Goal: Information Seeking & Learning: Learn about a topic

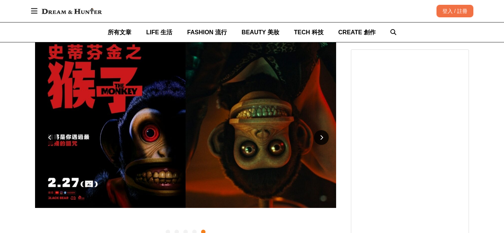
scroll to position [160, 0]
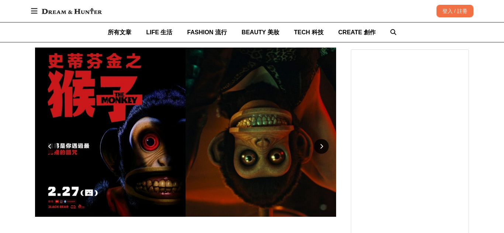
click at [47, 142] on div at bounding box center [49, 146] width 15 height 15
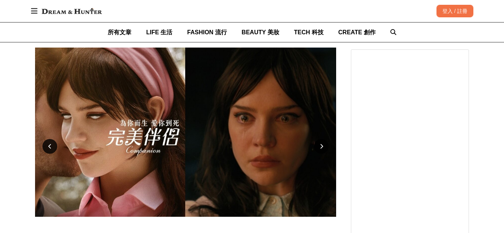
scroll to position [0, 903]
click at [322, 147] on icon at bounding box center [321, 146] width 3 height 5
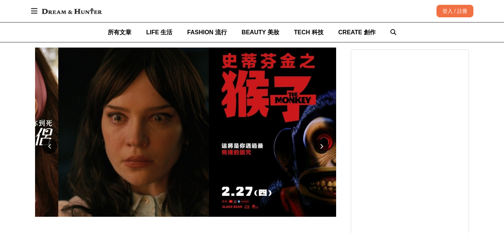
click at [322, 147] on icon at bounding box center [321, 146] width 3 height 5
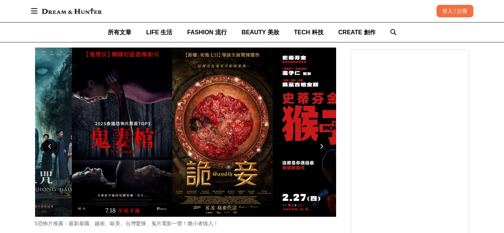
click at [322, 147] on icon at bounding box center [321, 146] width 3 height 5
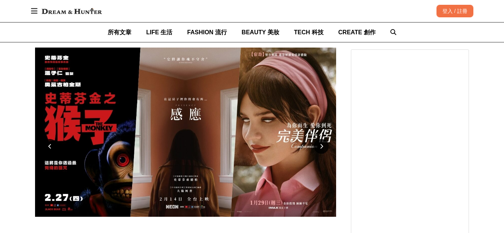
click at [321, 146] on icon at bounding box center [321, 146] width 3 height 5
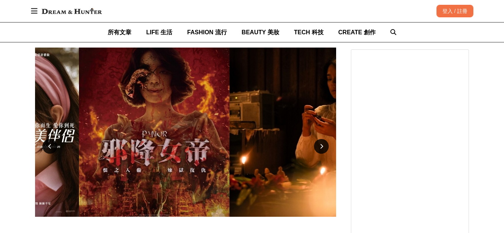
scroll to position [0, 602]
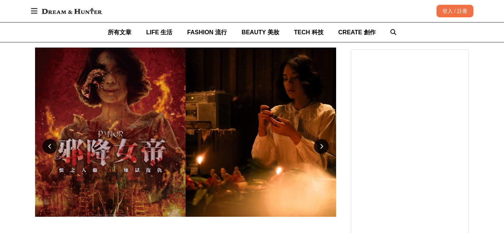
click at [319, 144] on div at bounding box center [321, 146] width 15 height 15
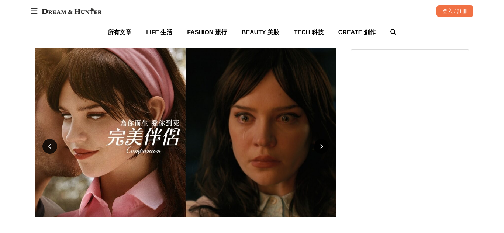
click at [318, 143] on div at bounding box center [321, 146] width 15 height 15
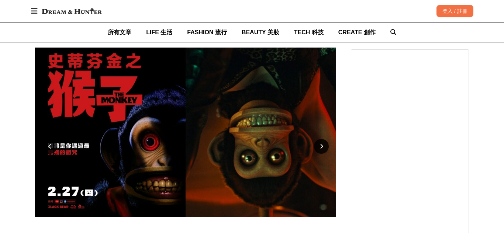
click at [318, 143] on div at bounding box center [321, 146] width 15 height 15
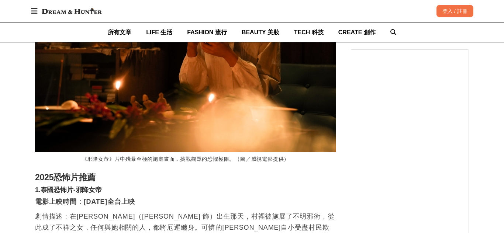
scroll to position [1542, 0]
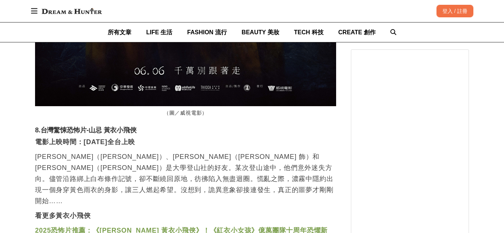
click at [133, 227] on strong "2025恐怖片推薦：《[PERSON_NAME] 黃衣小飛俠》！《紅衣小女孩》億萬團隊十周年恐懼新作，挑戰台灣最聞之喪膽的靈異傳說" at bounding box center [181, 236] width 293 height 18
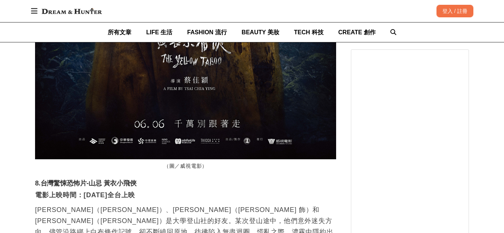
scroll to position [0, 301]
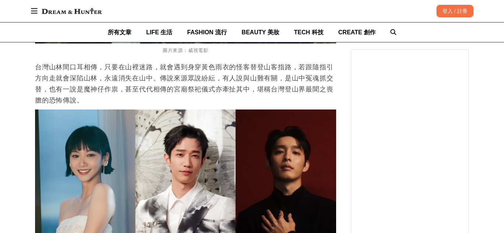
scroll to position [870, 0]
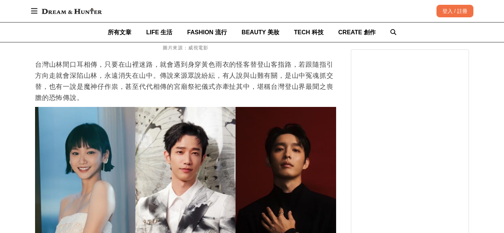
click at [274, 159] on img at bounding box center [185, 192] width 301 height 170
click at [273, 159] on img at bounding box center [185, 192] width 301 height 170
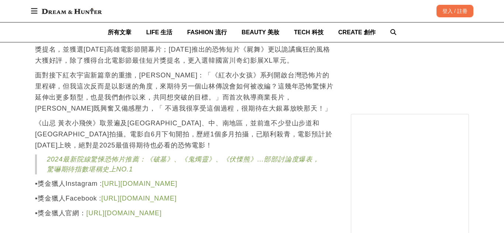
scroll to position [1378, 0]
